Goal: Task Accomplishment & Management: Use online tool/utility

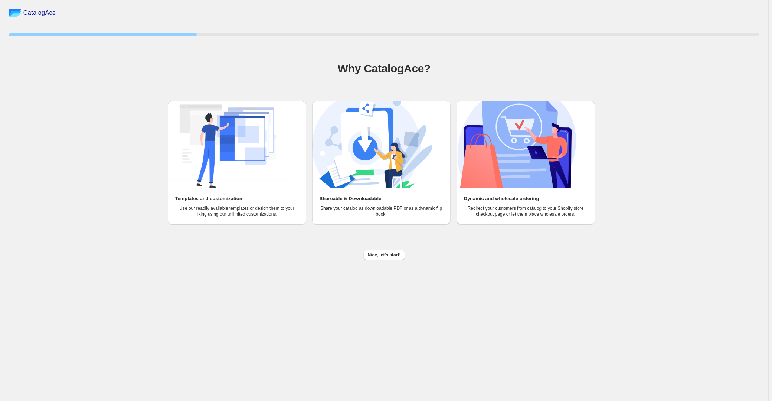
click at [520, 154] on img at bounding box center [516, 144] width 120 height 87
click at [513, 203] on div "Dynamic and wholesale ordering Redirect your customers from catalog to your Sho…" at bounding box center [526, 206] width 124 height 22
click at [394, 256] on span "Nice, let's start!" at bounding box center [384, 255] width 33 height 6
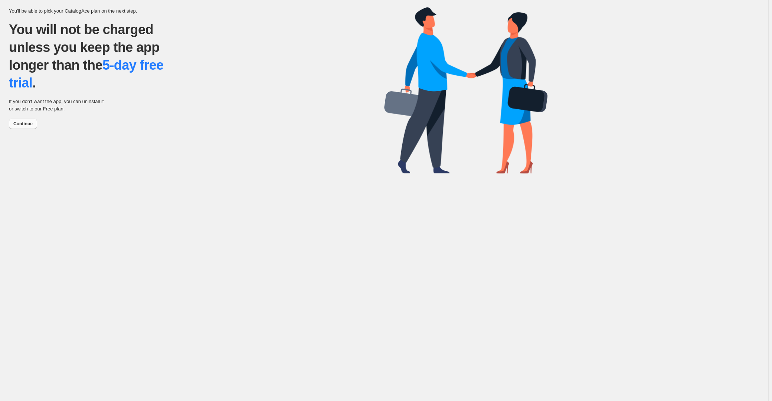
click at [24, 125] on span "Continue" at bounding box center [22, 124] width 19 height 6
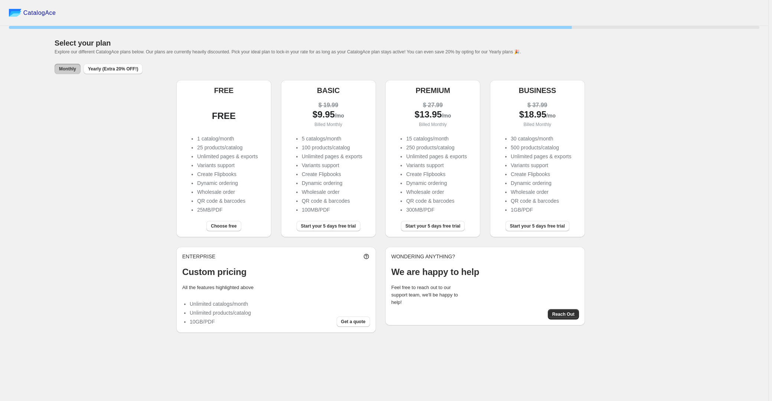
click at [221, 227] on span "Choose free" at bounding box center [224, 226] width 26 height 6
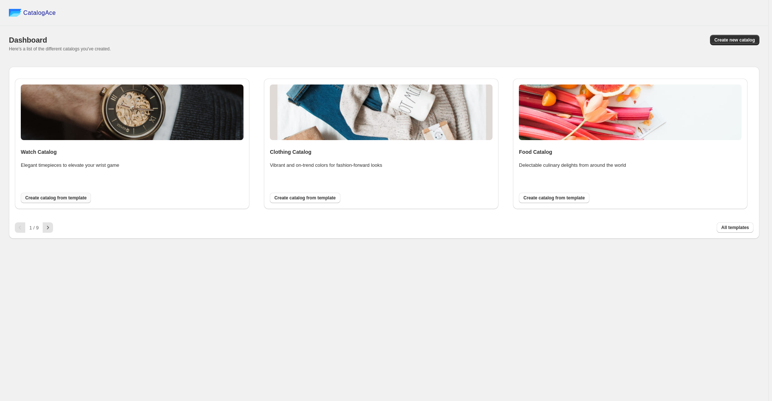
click at [65, 200] on span "Create catalog from template" at bounding box center [55, 198] width 61 height 6
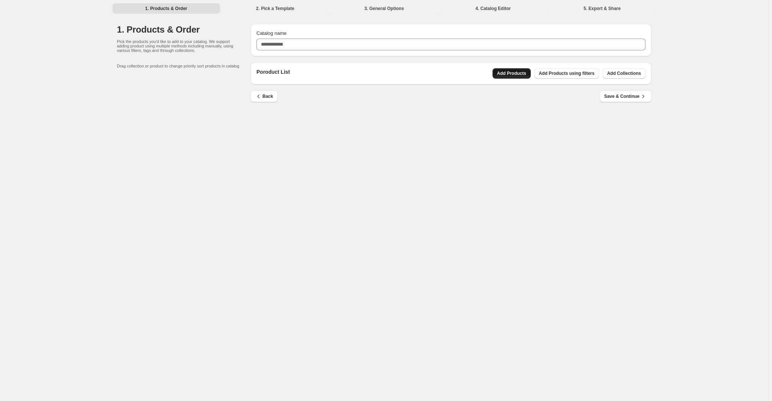
click at [518, 73] on span "Add Products" at bounding box center [511, 74] width 29 height 6
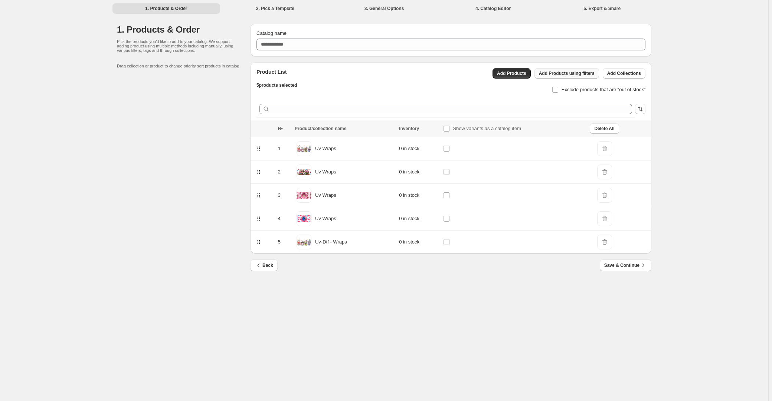
click at [576, 75] on span "Add Products using filters" at bounding box center [567, 74] width 56 height 6
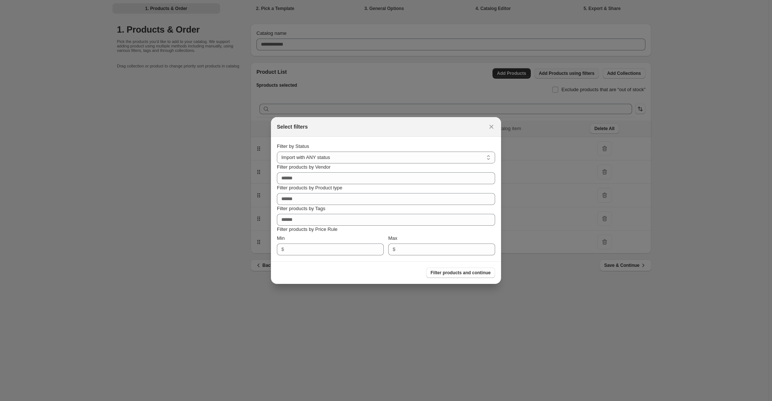
click at [576, 75] on div at bounding box center [386, 200] width 772 height 401
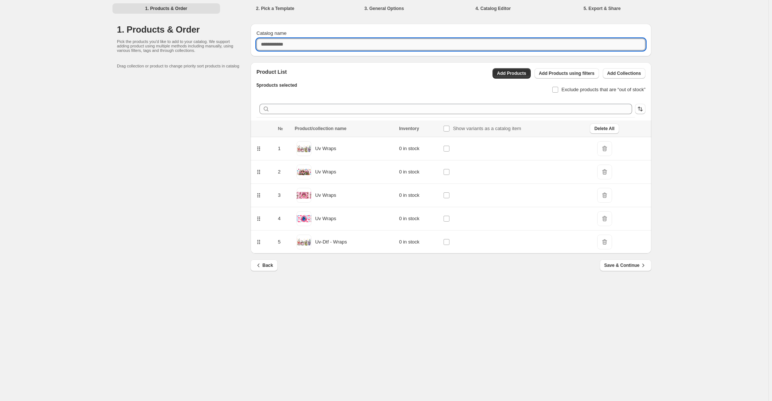
click at [291, 47] on input "Catalog name" at bounding box center [450, 45] width 389 height 12
type input "****"
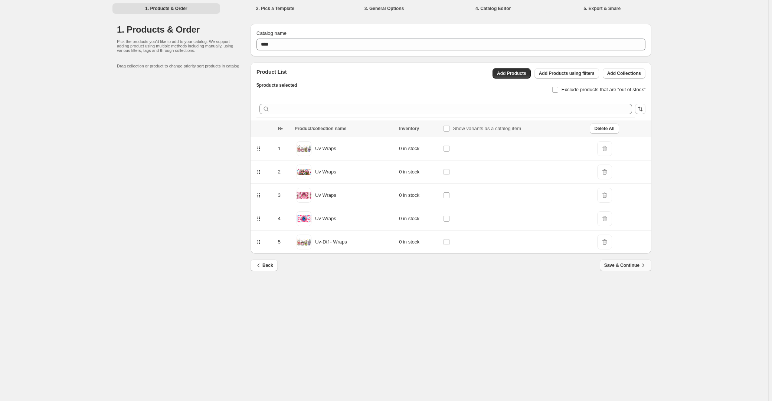
click at [623, 270] on button "Save & Continue" at bounding box center [626, 266] width 52 height 12
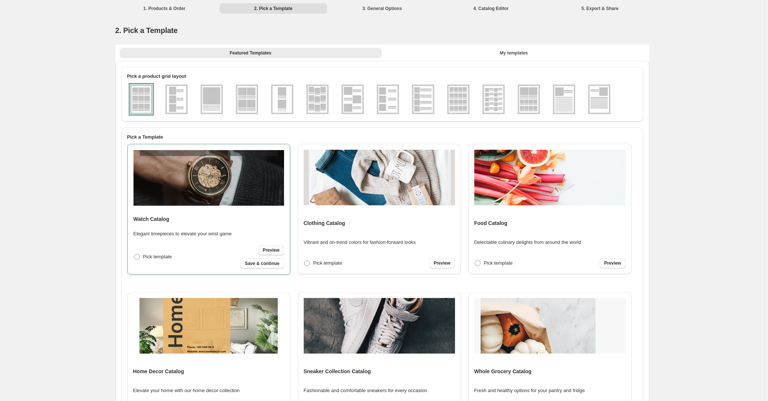
click at [269, 251] on span "Preview" at bounding box center [271, 250] width 17 height 6
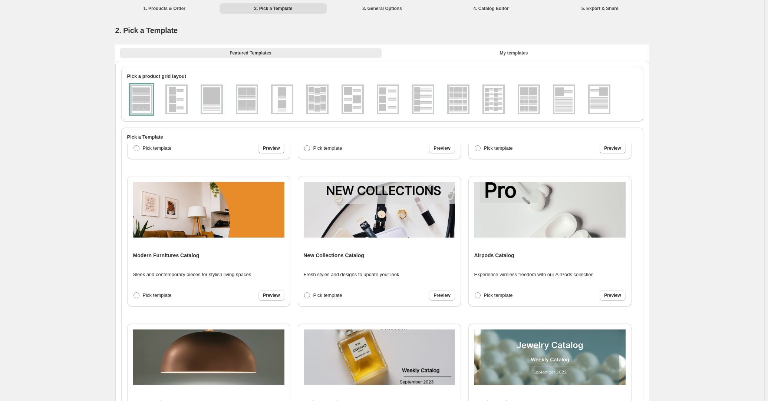
scroll to position [270, 0]
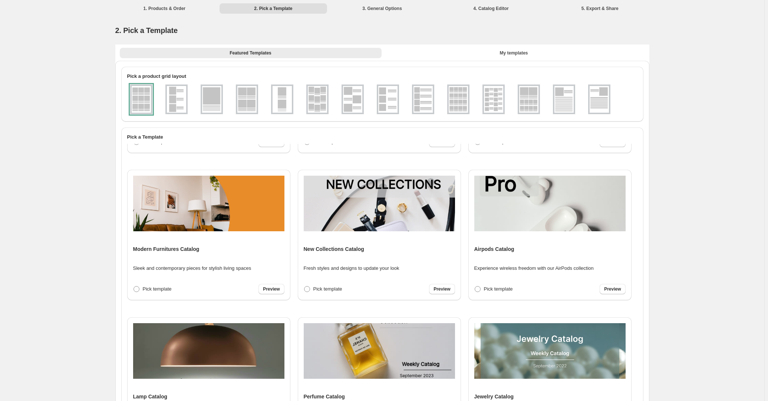
click at [498, 100] on img at bounding box center [493, 99] width 19 height 27
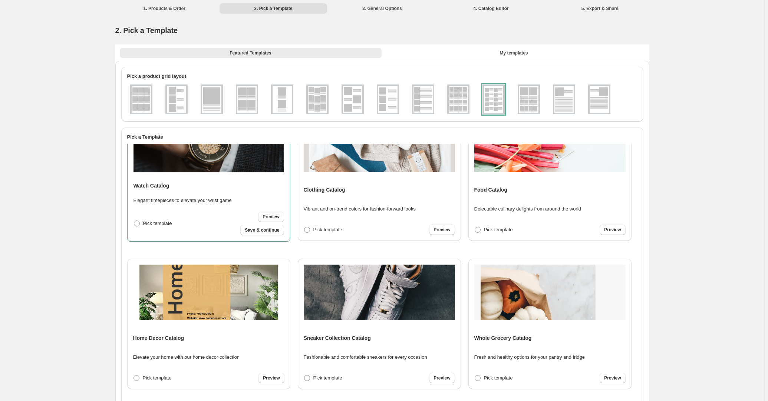
scroll to position [0, 0]
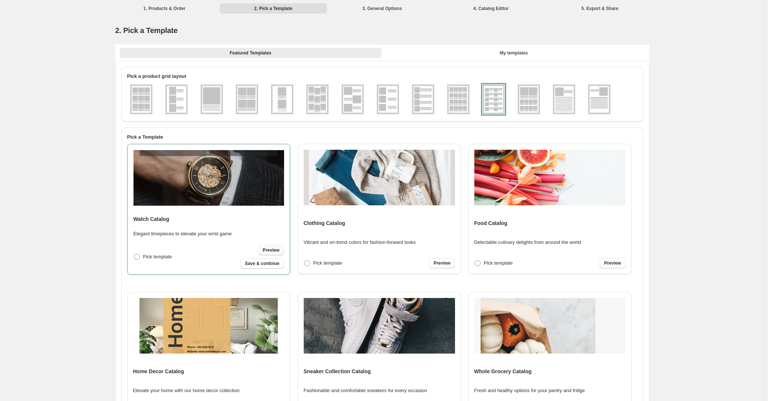
click at [270, 250] on span "Preview" at bounding box center [271, 250] width 17 height 6
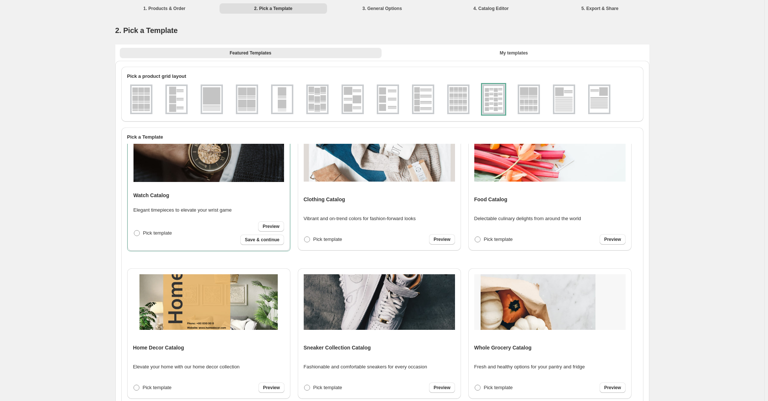
scroll to position [33, 0]
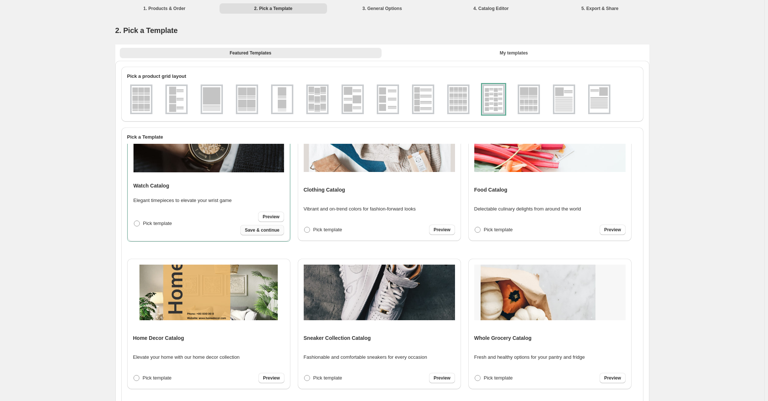
click at [265, 230] on span "Save & continue" at bounding box center [262, 230] width 35 height 6
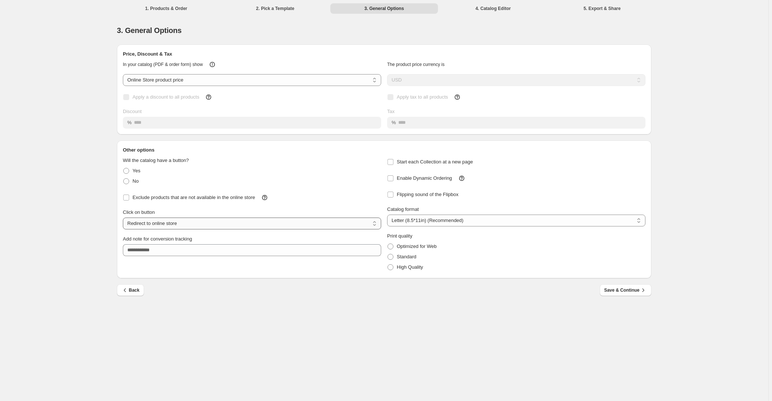
click at [371, 223] on select "**********" at bounding box center [252, 224] width 258 height 12
select select "**********"
click at [123, 218] on select "**********" at bounding box center [252, 224] width 258 height 12
click at [624, 293] on span "Save & Continue" at bounding box center [625, 290] width 43 height 7
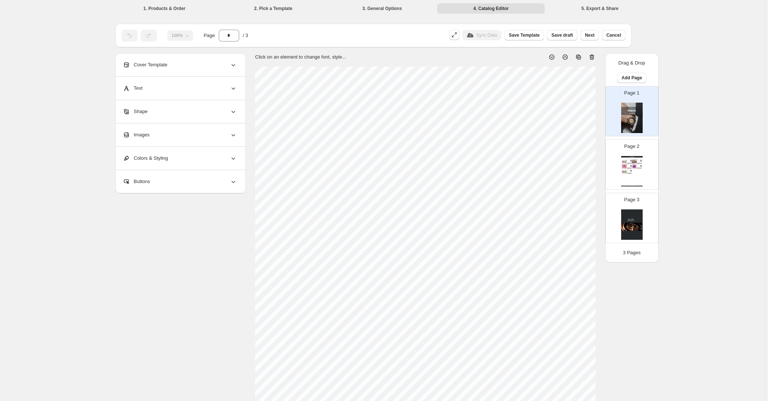
scroll to position [0, 0]
click at [639, 165] on div "Stock Quantity: 0" at bounding box center [638, 165] width 3 height 0
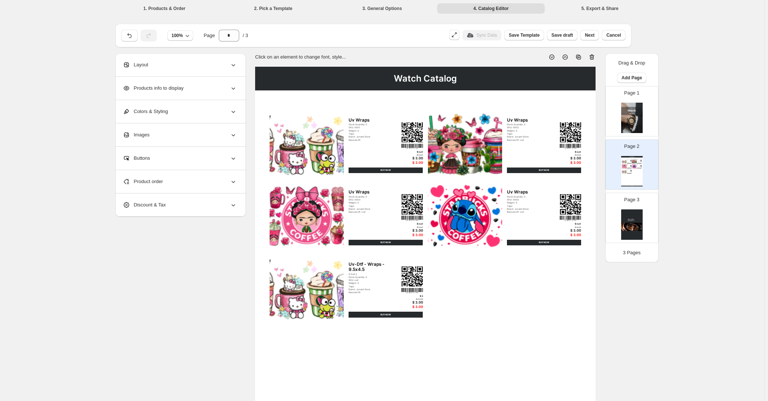
click at [234, 67] on icon at bounding box center [233, 64] width 7 height 7
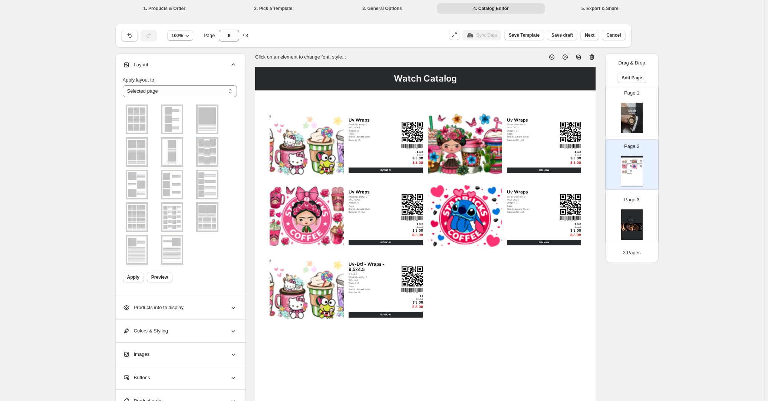
click at [175, 216] on img at bounding box center [172, 217] width 19 height 27
click at [137, 215] on img at bounding box center [136, 217] width 19 height 27
click at [173, 217] on img at bounding box center [172, 217] width 19 height 27
click at [160, 281] on button "Preview" at bounding box center [160, 277] width 26 height 10
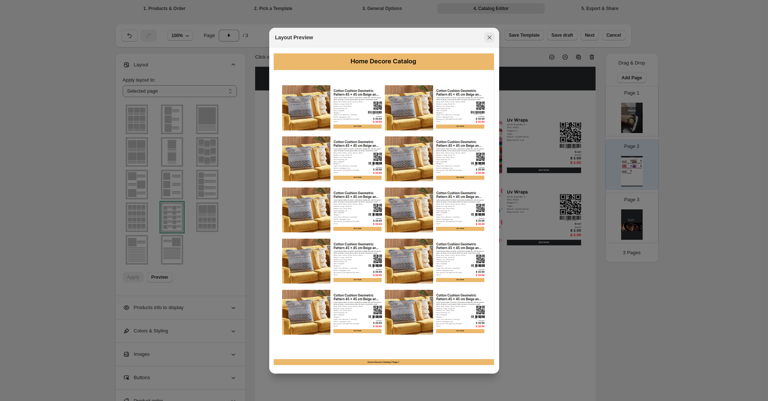
click at [490, 37] on icon ":r5m:" at bounding box center [489, 37] width 7 height 7
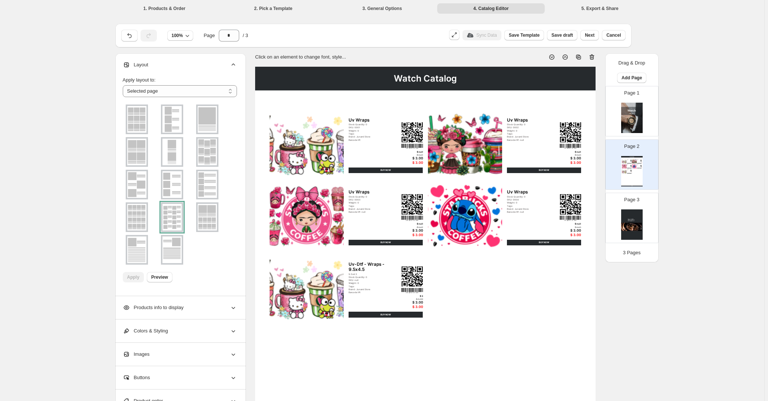
click at [145, 219] on img at bounding box center [136, 217] width 19 height 27
click at [162, 279] on span "Preview" at bounding box center [159, 278] width 17 height 6
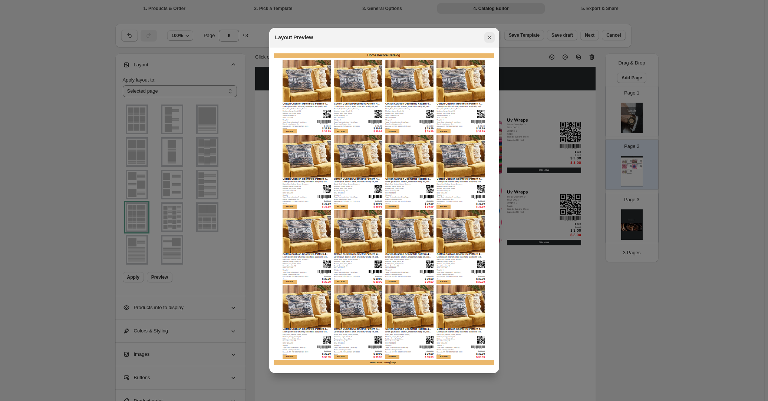
click at [487, 40] on icon ":r5m:" at bounding box center [489, 37] width 7 height 7
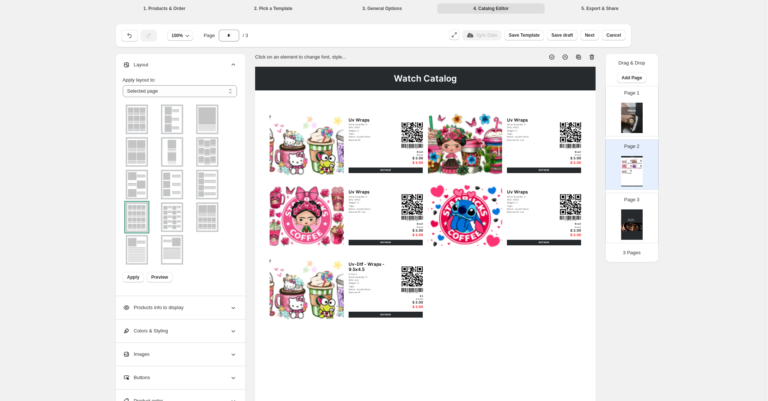
click at [201, 181] on img at bounding box center [207, 184] width 19 height 27
click at [177, 216] on img at bounding box center [172, 217] width 19 height 27
click at [161, 281] on button "Preview" at bounding box center [160, 277] width 26 height 10
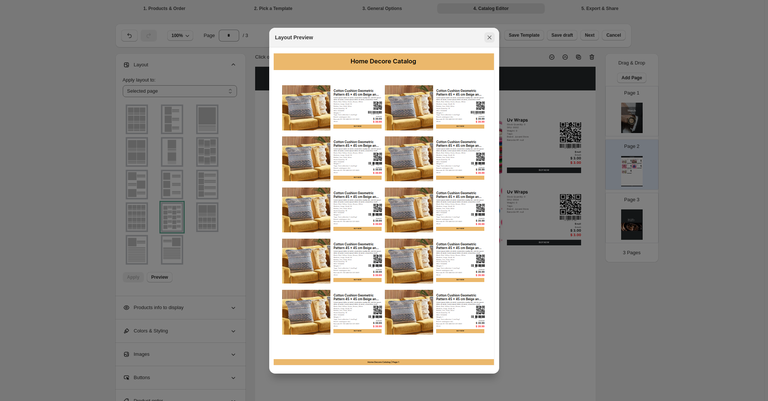
click at [493, 36] on button ":r5m:" at bounding box center [490, 37] width 10 height 10
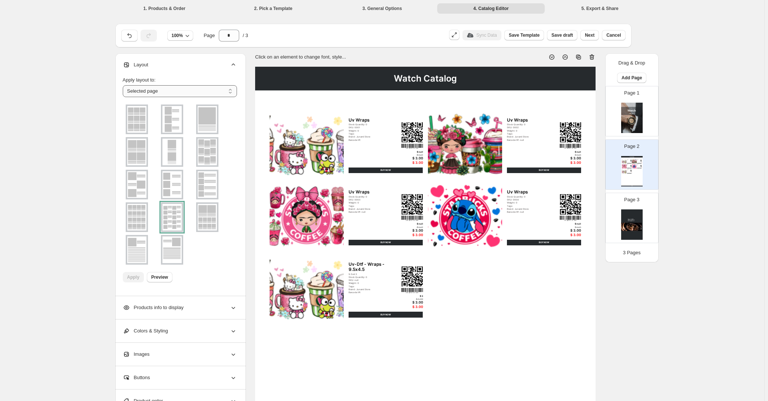
click at [232, 91] on select "**********" at bounding box center [180, 91] width 114 height 12
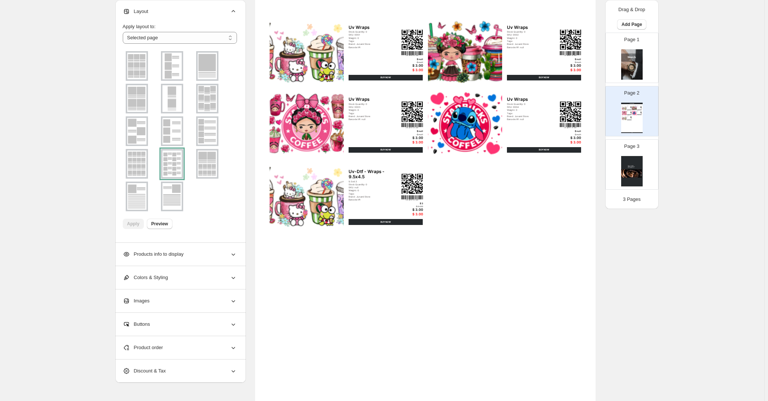
scroll to position [101, 0]
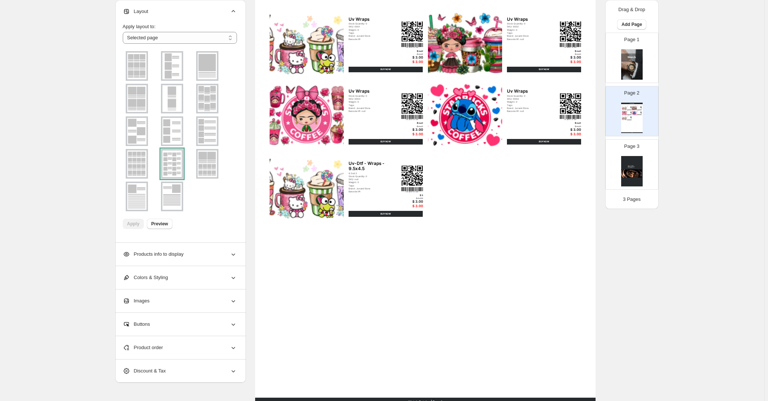
click at [236, 255] on icon at bounding box center [233, 254] width 7 height 7
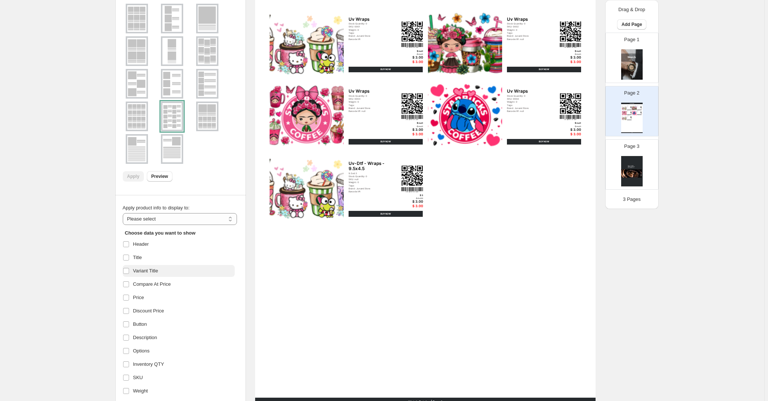
scroll to position [22, 0]
click at [230, 213] on select "**********" at bounding box center [180, 212] width 114 height 12
click at [228, 193] on div "**********" at bounding box center [180, 83] width 114 height 226
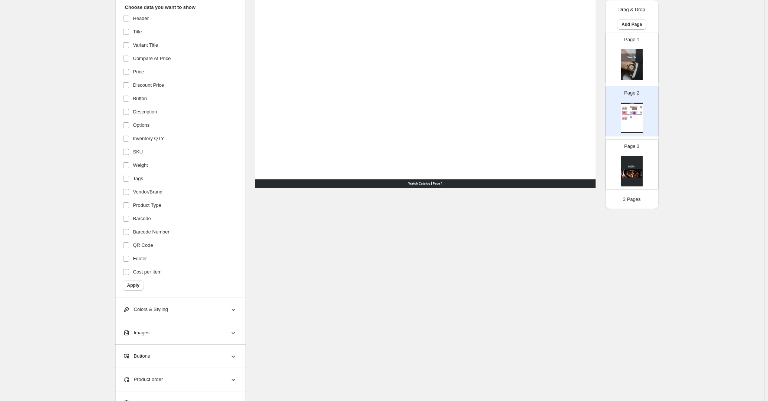
scroll to position [362, 0]
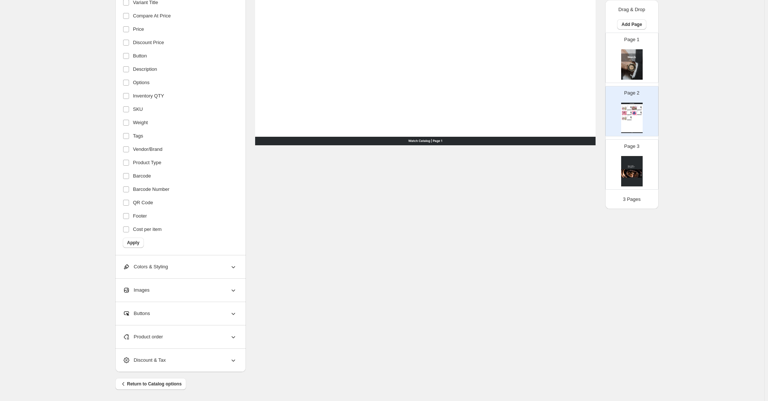
click at [237, 288] on icon at bounding box center [233, 290] width 7 height 7
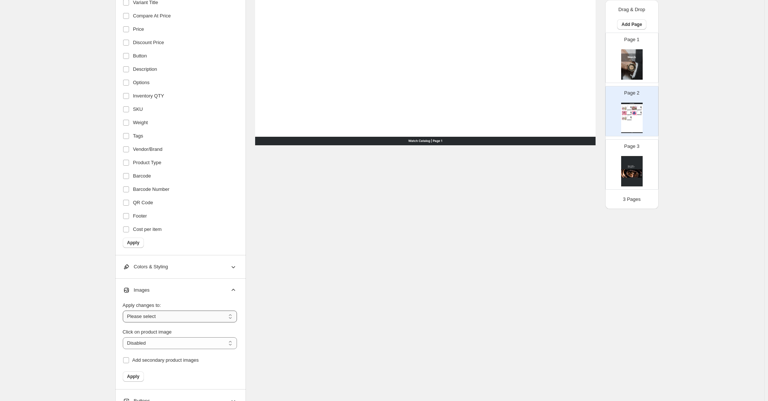
click at [235, 315] on select "**********" at bounding box center [180, 317] width 114 height 12
click at [233, 315] on select "**********" at bounding box center [180, 317] width 114 height 12
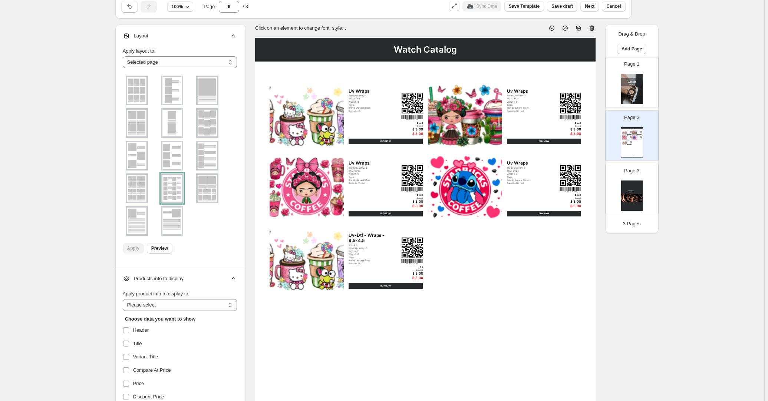
scroll to position [0, 0]
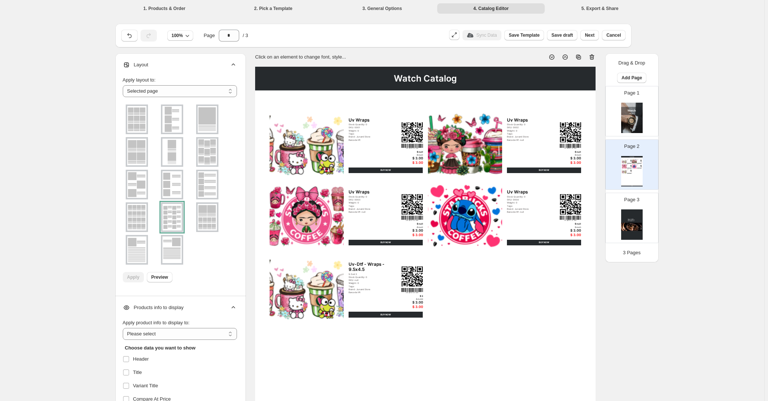
click at [325, 150] on img at bounding box center [307, 143] width 74 height 63
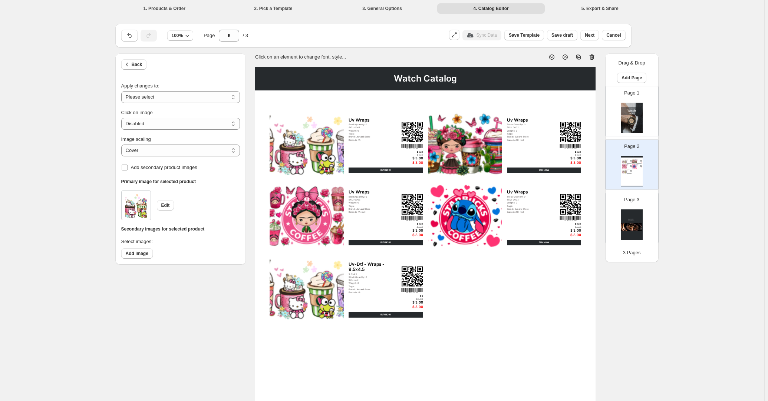
click at [632, 116] on img at bounding box center [633, 118] width 22 height 30
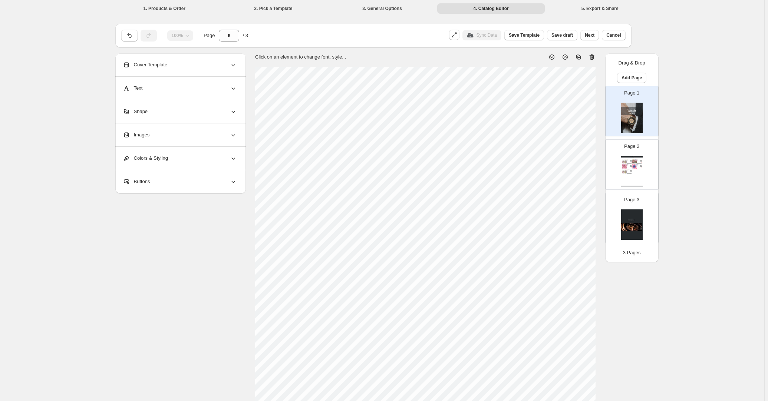
click at [638, 179] on div "Watch Catalog Uv Wraps Stock Quantity: 0 SKU: 0001 Weight: 0 Tags: Brand: Junam…" at bounding box center [633, 171] width 22 height 30
type input "*"
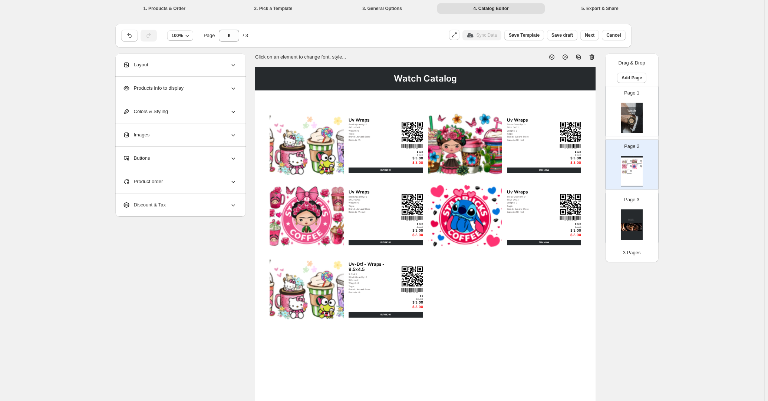
click at [236, 157] on icon at bounding box center [233, 158] width 7 height 7
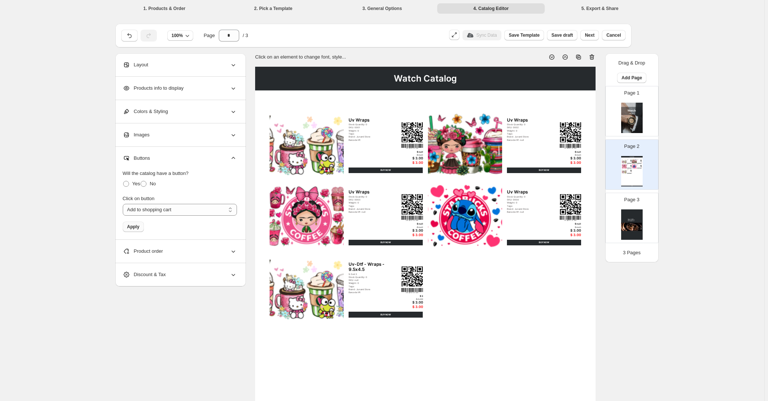
click at [135, 228] on span "Apply" at bounding box center [133, 227] width 12 height 6
click at [161, 251] on span "Product order" at bounding box center [143, 251] width 40 height 7
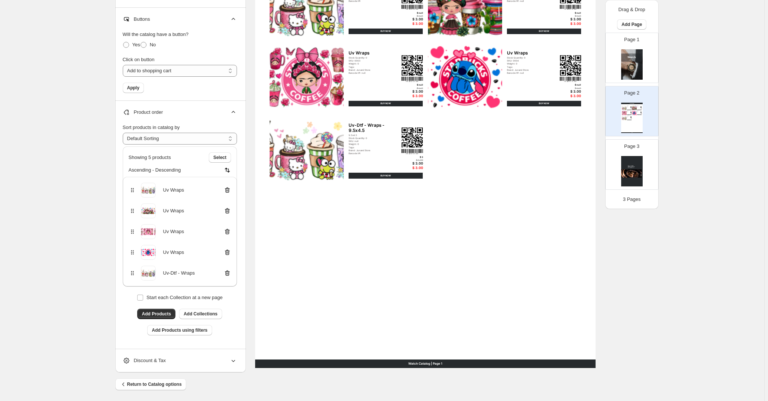
scroll to position [140, 0]
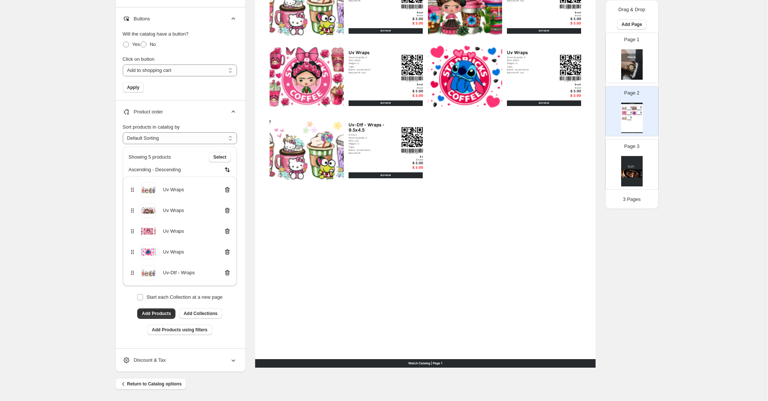
click at [160, 362] on span "Discount & Tax" at bounding box center [144, 360] width 43 height 7
click at [162, 361] on span "Discount & Tax" at bounding box center [144, 360] width 43 height 7
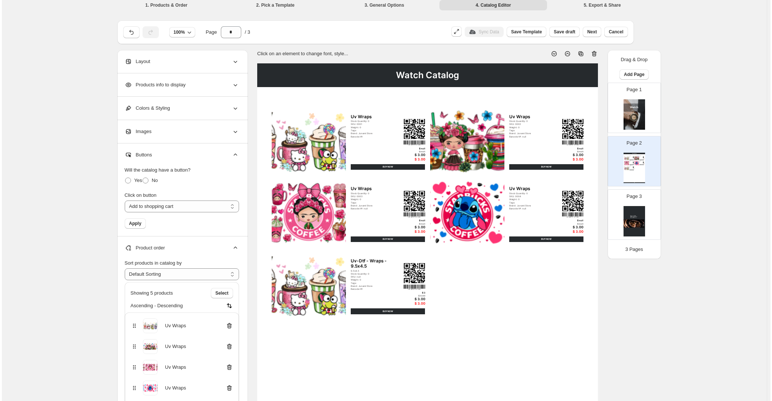
scroll to position [0, 0]
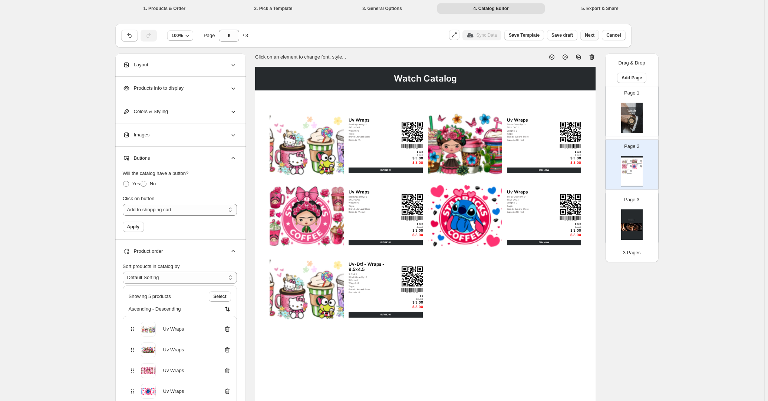
click at [592, 37] on span "Next" at bounding box center [590, 35] width 10 height 6
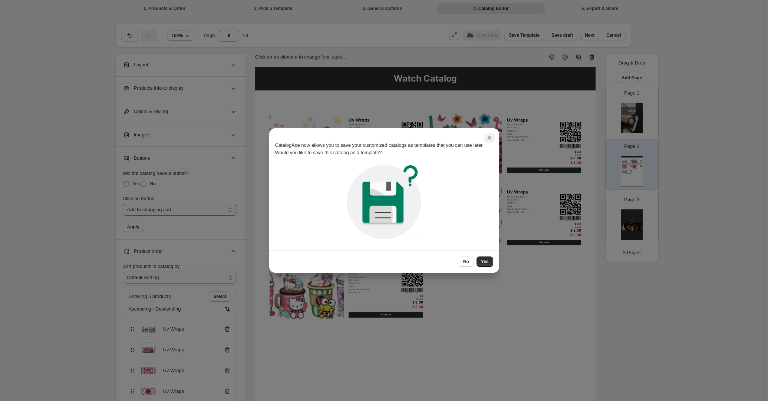
click at [491, 135] on icon ":r4n:" at bounding box center [489, 137] width 7 height 7
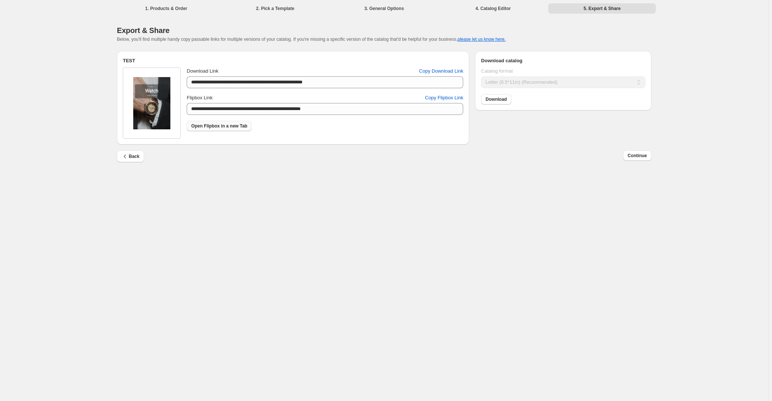
click at [219, 130] on link "Open Flipbox in a new Tab" at bounding box center [219, 126] width 65 height 10
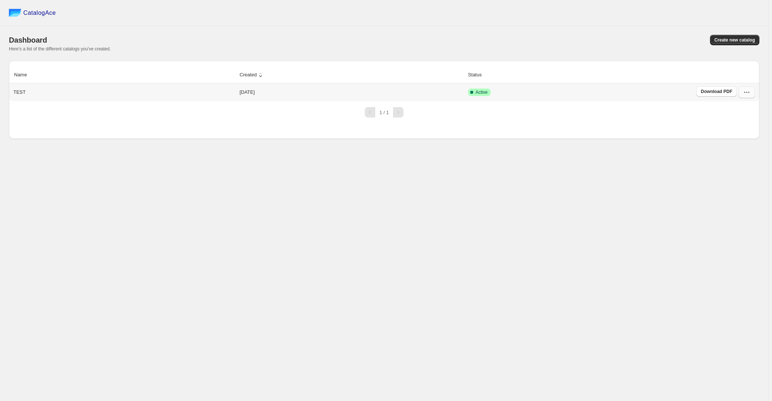
click at [747, 94] on icon "button" at bounding box center [746, 92] width 7 height 7
click at [733, 156] on span "Edit" at bounding box center [731, 159] width 8 height 6
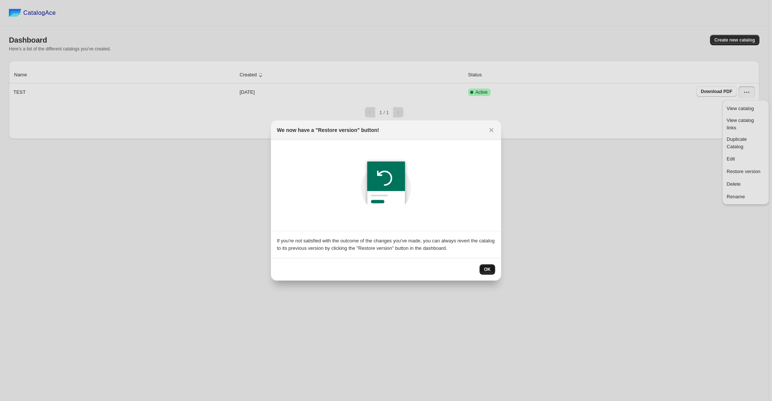
click at [490, 270] on span "OK" at bounding box center [487, 270] width 7 height 6
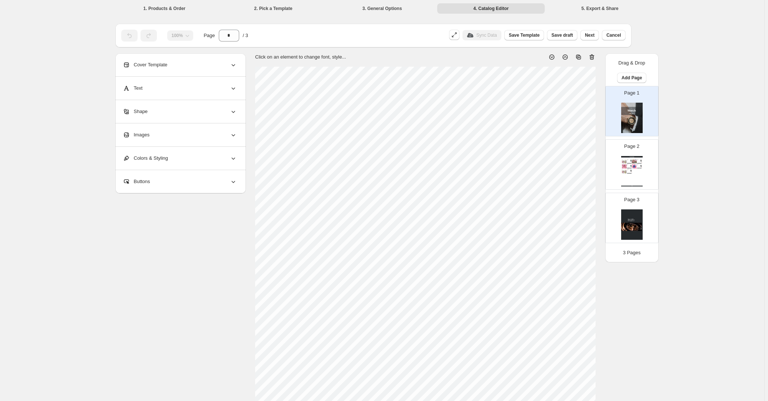
click at [567, 58] on icon at bounding box center [565, 56] width 7 height 7
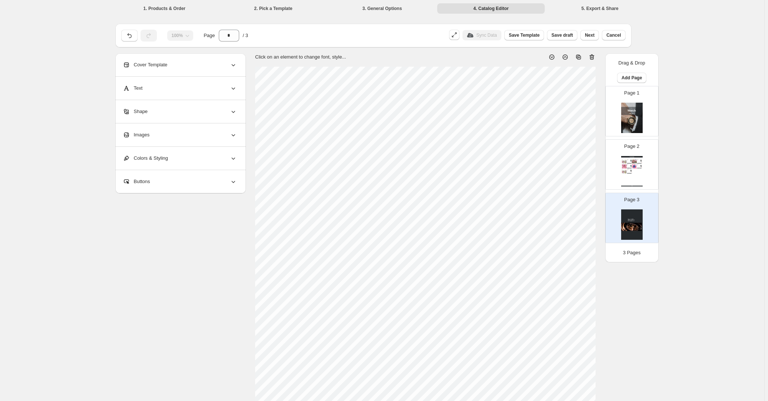
click at [555, 58] on icon at bounding box center [551, 56] width 7 height 7
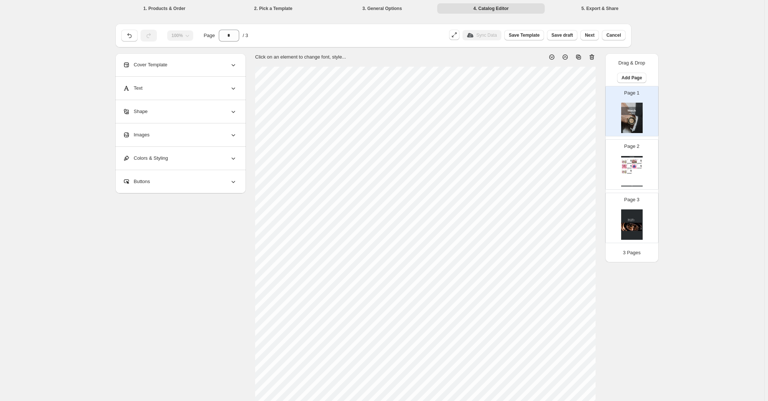
click at [554, 58] on icon at bounding box center [551, 56] width 7 height 7
type input "*"
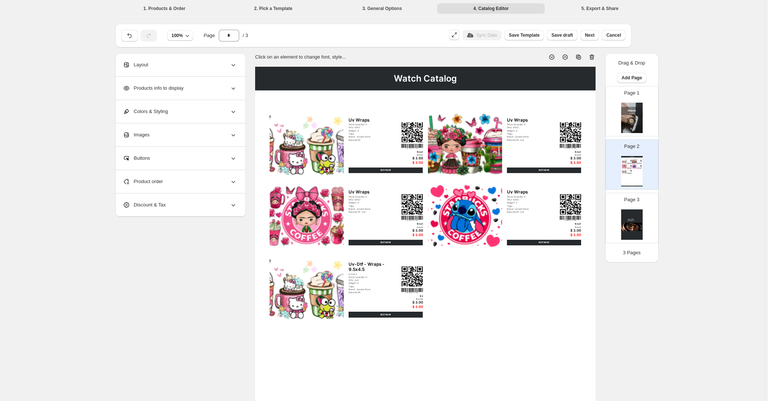
click at [139, 62] on span "Layout" at bounding box center [136, 64] width 26 height 7
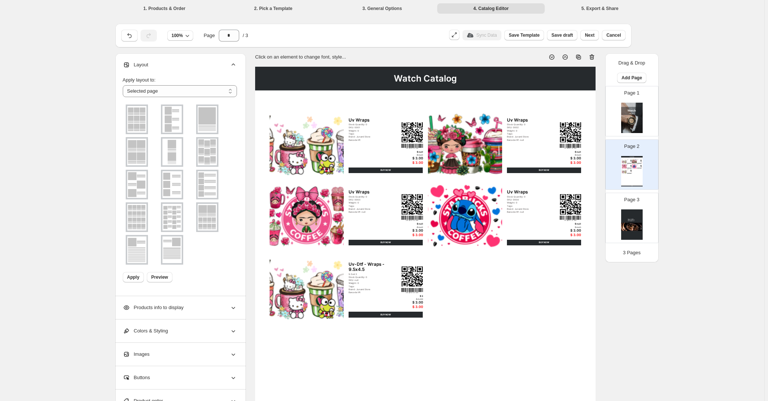
click at [169, 118] on img at bounding box center [172, 119] width 19 height 27
click at [163, 278] on span "Preview" at bounding box center [159, 278] width 17 height 6
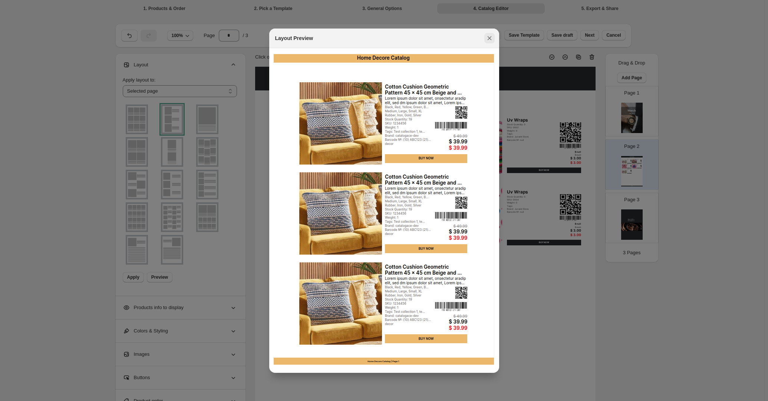
click at [491, 37] on icon ":r2d:" at bounding box center [489, 38] width 7 height 7
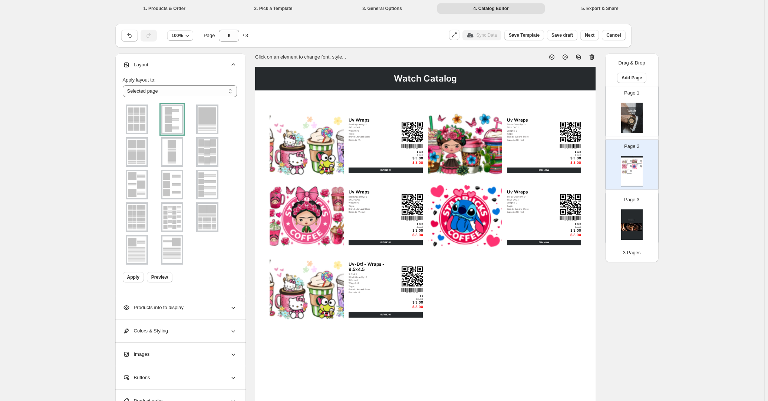
click at [138, 223] on img at bounding box center [136, 217] width 19 height 27
click at [163, 279] on span "Preview" at bounding box center [159, 278] width 17 height 6
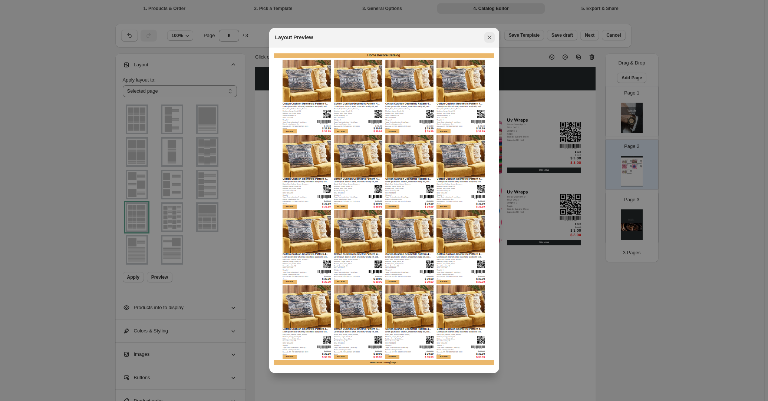
click at [490, 36] on icon ":r2d:" at bounding box center [489, 37] width 7 height 7
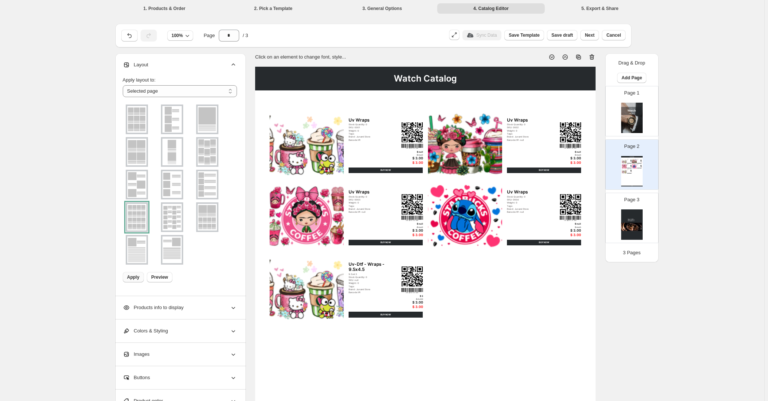
click at [131, 280] on span "Apply" at bounding box center [133, 278] width 12 height 6
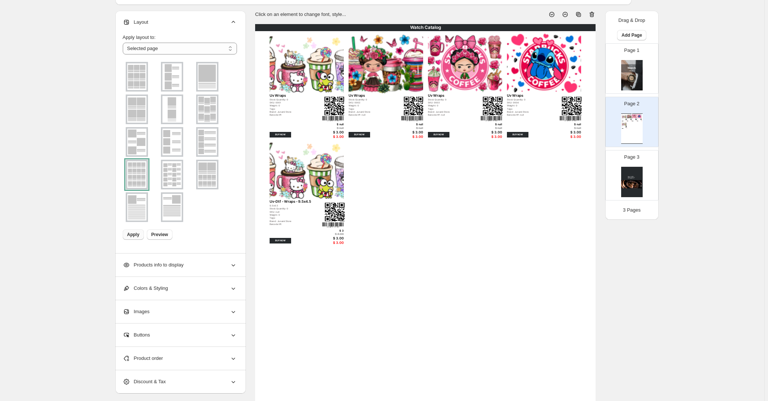
scroll to position [67, 0]
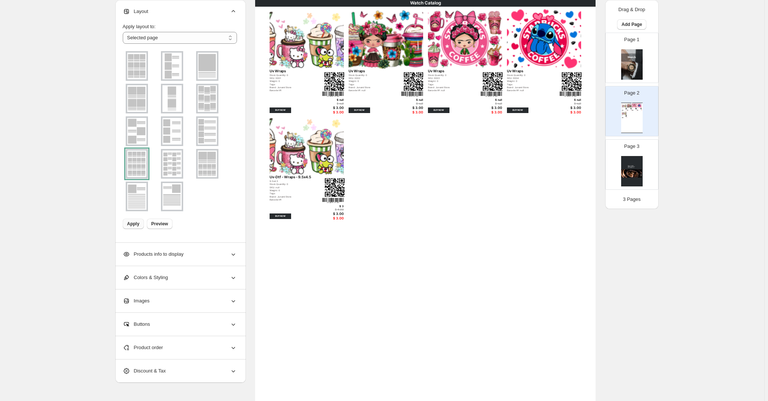
click at [232, 256] on icon at bounding box center [233, 254] width 7 height 7
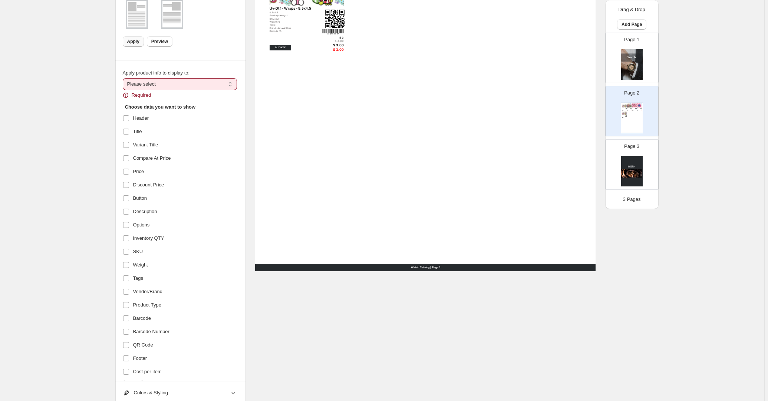
scroll to position [0, 0]
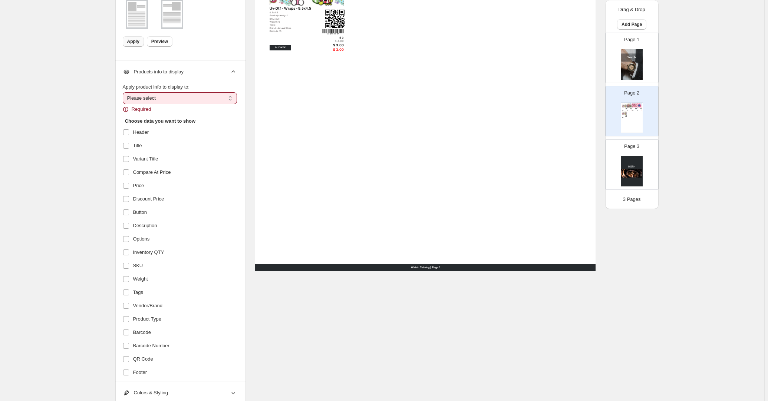
click at [232, 96] on select "**********" at bounding box center [180, 98] width 114 height 12
select select "*********"
click at [124, 92] on select "**********" at bounding box center [180, 98] width 114 height 12
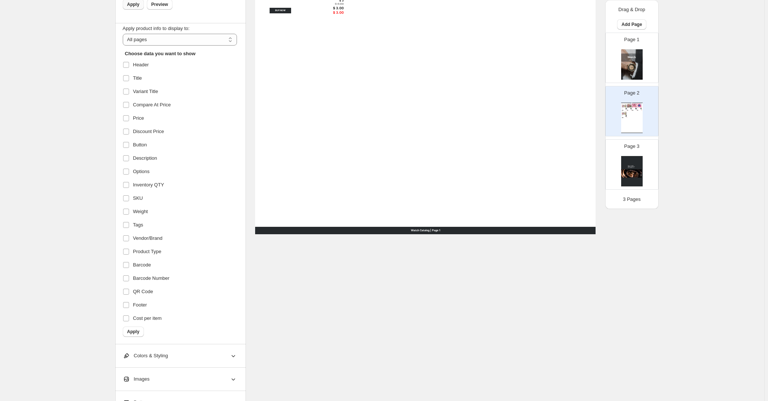
scroll to position [337, 0]
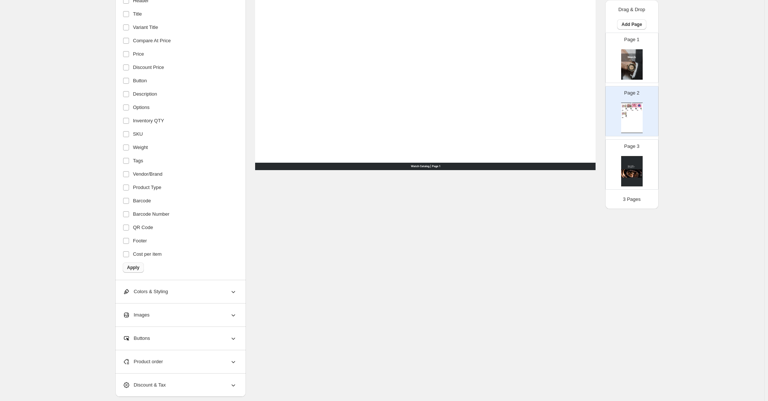
click at [138, 269] on span "Apply" at bounding box center [133, 268] width 12 height 6
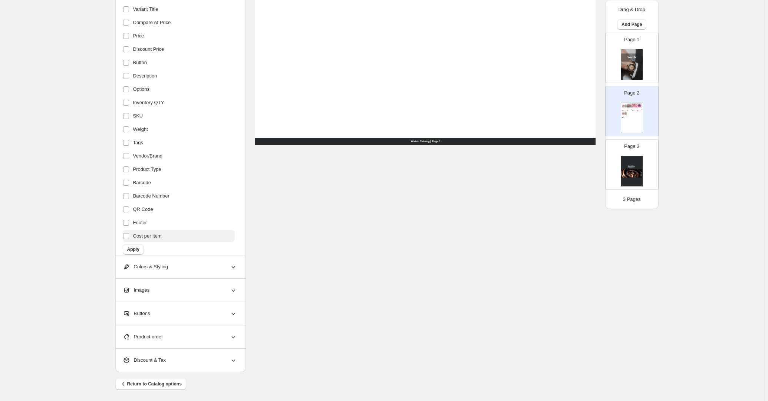
scroll to position [22, 0]
click at [135, 240] on span "Apply" at bounding box center [133, 243] width 12 height 6
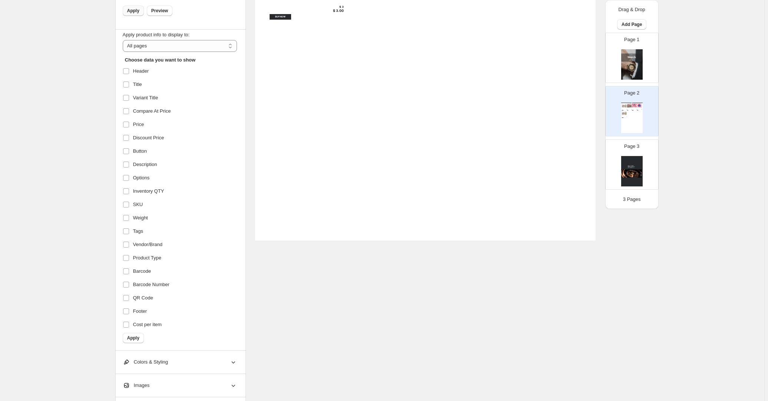
scroll to position [270, 0]
click at [134, 333] on span "Apply" at bounding box center [133, 335] width 12 height 6
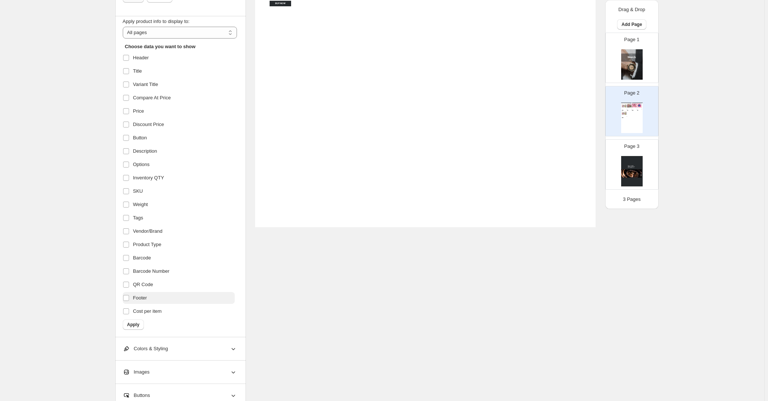
scroll to position [337, 0]
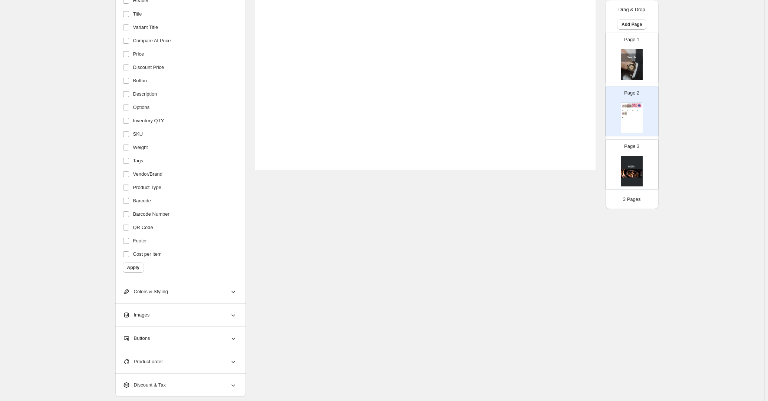
click at [161, 292] on span "Colors & Styling" at bounding box center [145, 291] width 45 height 7
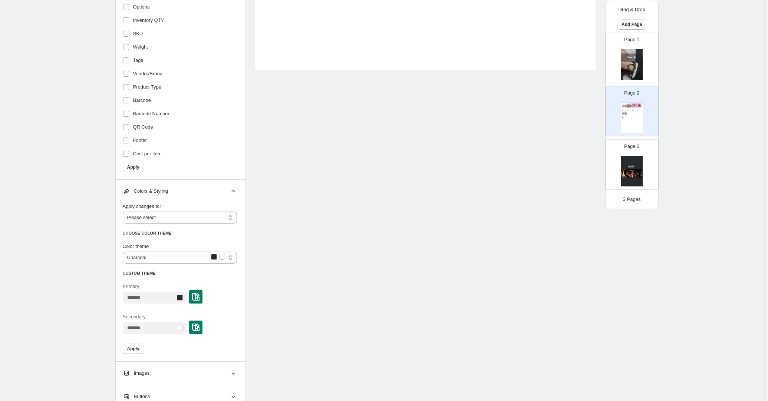
scroll to position [438, 0]
click at [231, 216] on select "**********" at bounding box center [180, 218] width 114 height 12
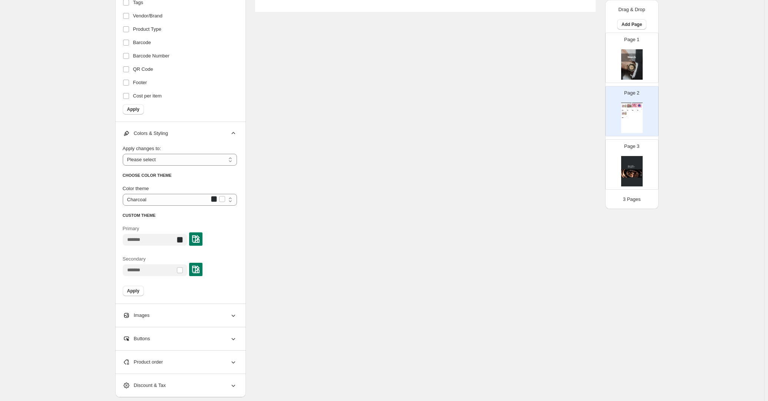
scroll to position [521, 0]
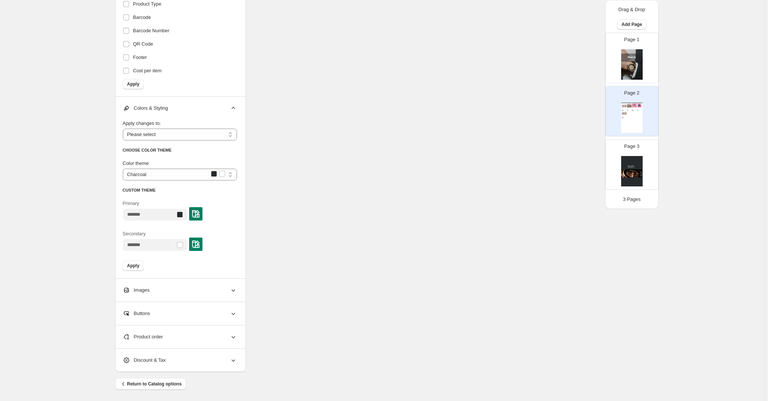
click at [237, 289] on icon at bounding box center [233, 290] width 7 height 7
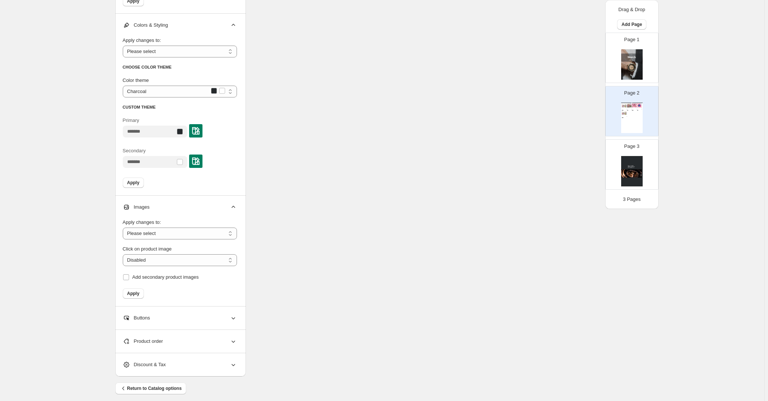
scroll to position [609, 0]
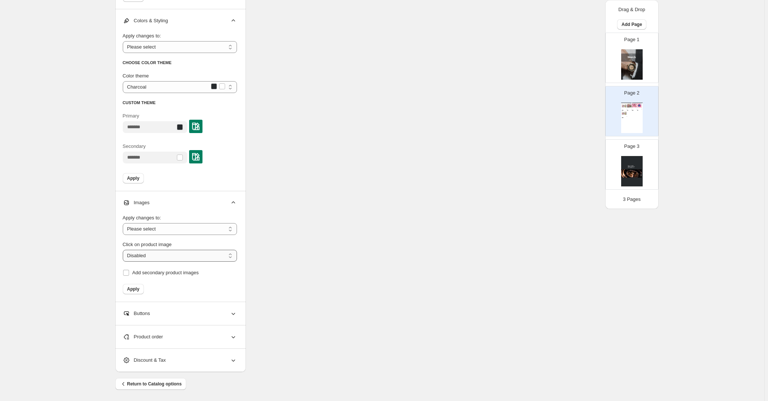
click at [230, 255] on select "**********" at bounding box center [180, 256] width 114 height 12
click at [236, 314] on icon at bounding box center [233, 313] width 7 height 7
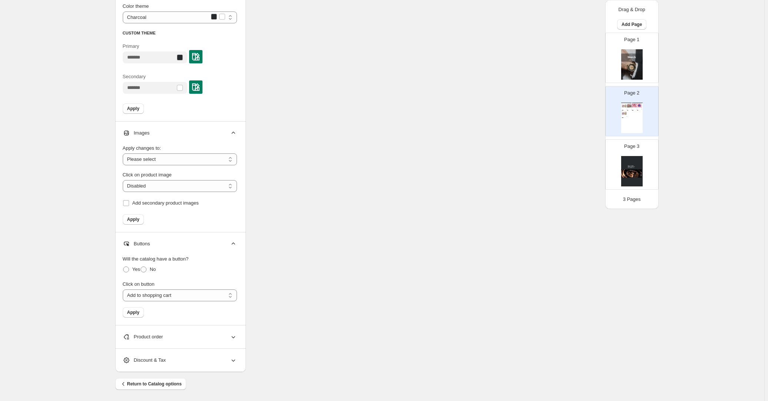
click at [136, 312] on span "Apply" at bounding box center [133, 313] width 12 height 6
click at [157, 337] on span "Product order" at bounding box center [143, 337] width 40 height 7
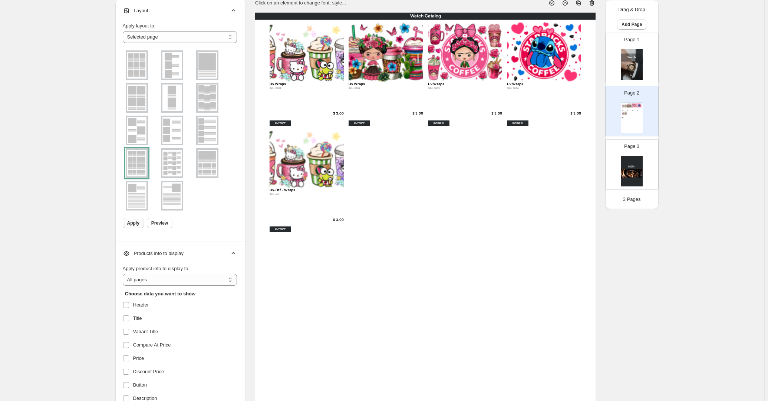
scroll to position [0, 0]
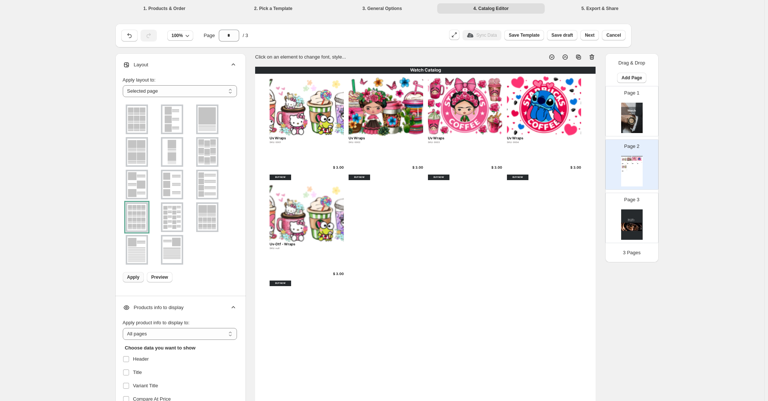
click at [455, 103] on img at bounding box center [465, 106] width 74 height 60
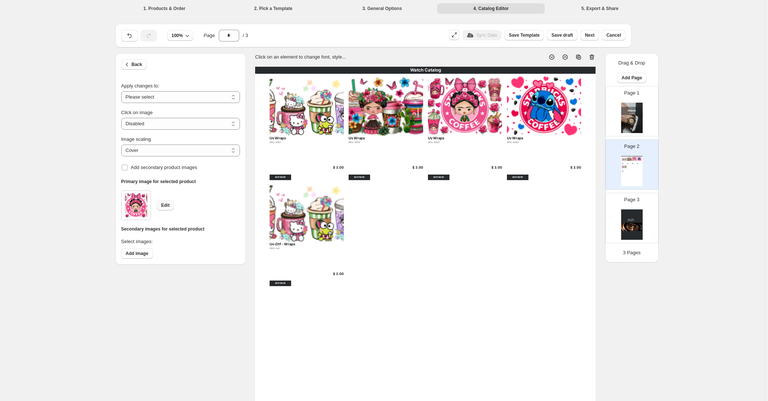
click at [168, 203] on span "Edit" at bounding box center [165, 206] width 9 height 6
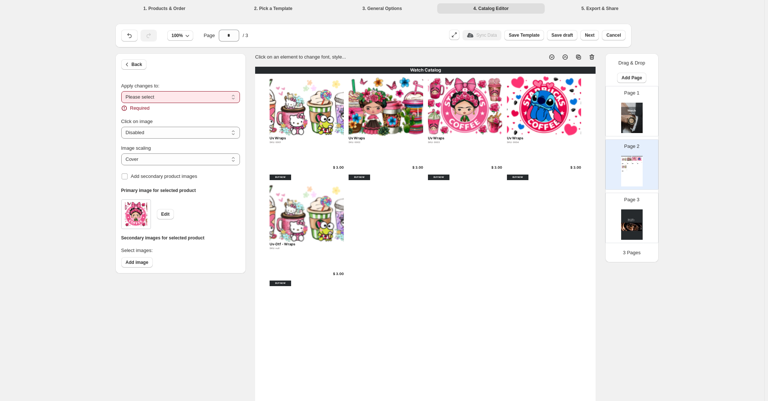
click at [236, 97] on select "**********" at bounding box center [180, 97] width 119 height 12
select select "**********"
click at [123, 91] on select "**********" at bounding box center [180, 97] width 119 height 12
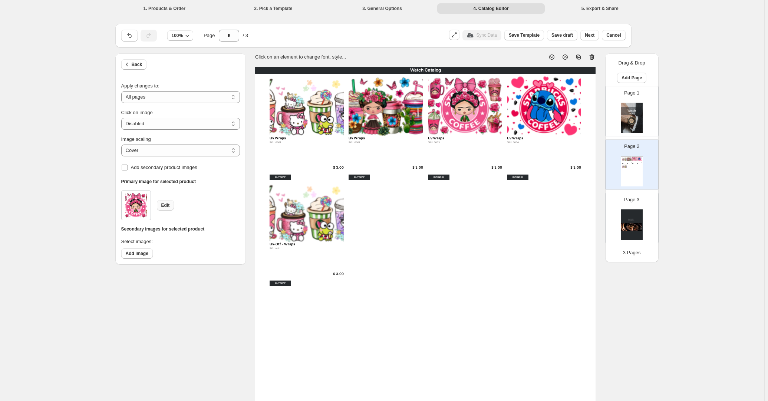
click at [167, 205] on span "Edit" at bounding box center [165, 206] width 9 height 6
